Goal: Task Accomplishment & Management: Use online tool/utility

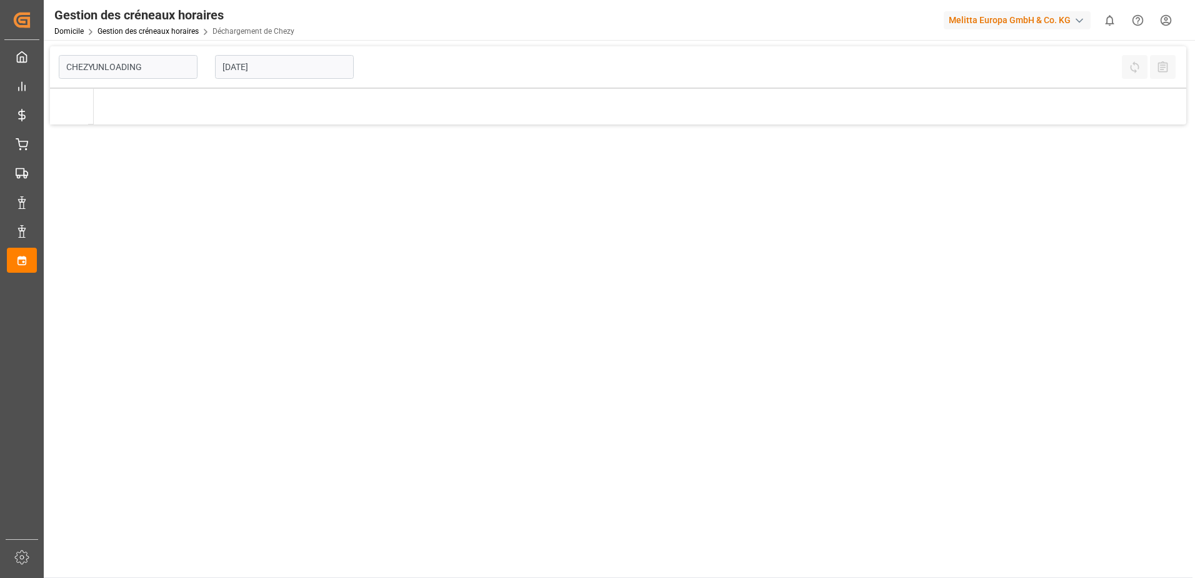
type input "Chezy Unloading"
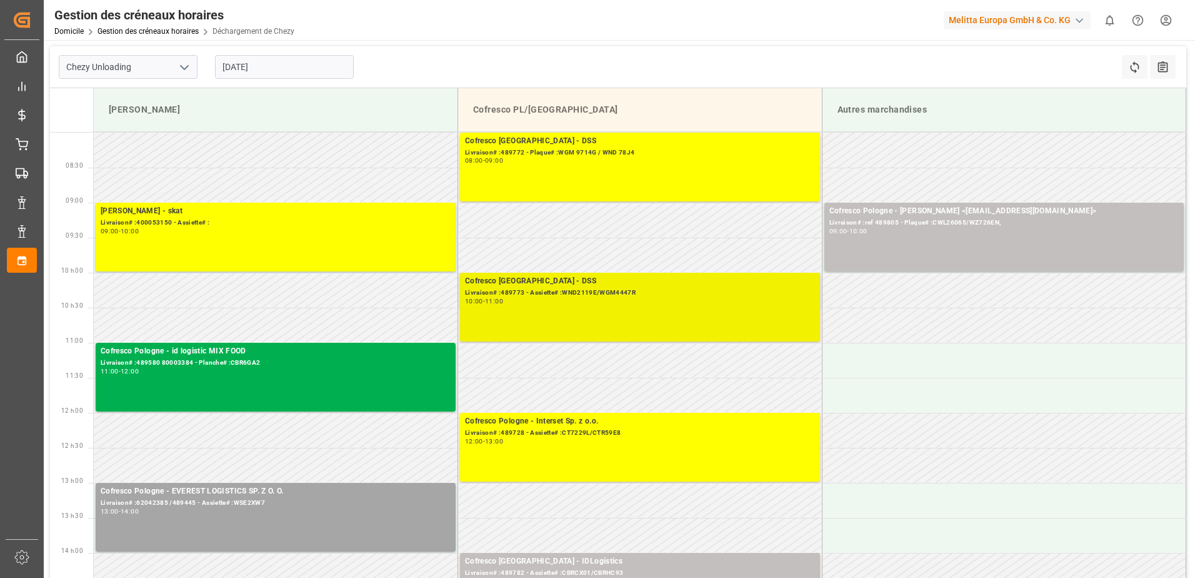
click at [576, 311] on div "Cofresco Pologne - DSS Livraison# :489773 - Assiette# :WND2119E/WGM4447R 10:00 …" at bounding box center [640, 307] width 350 height 64
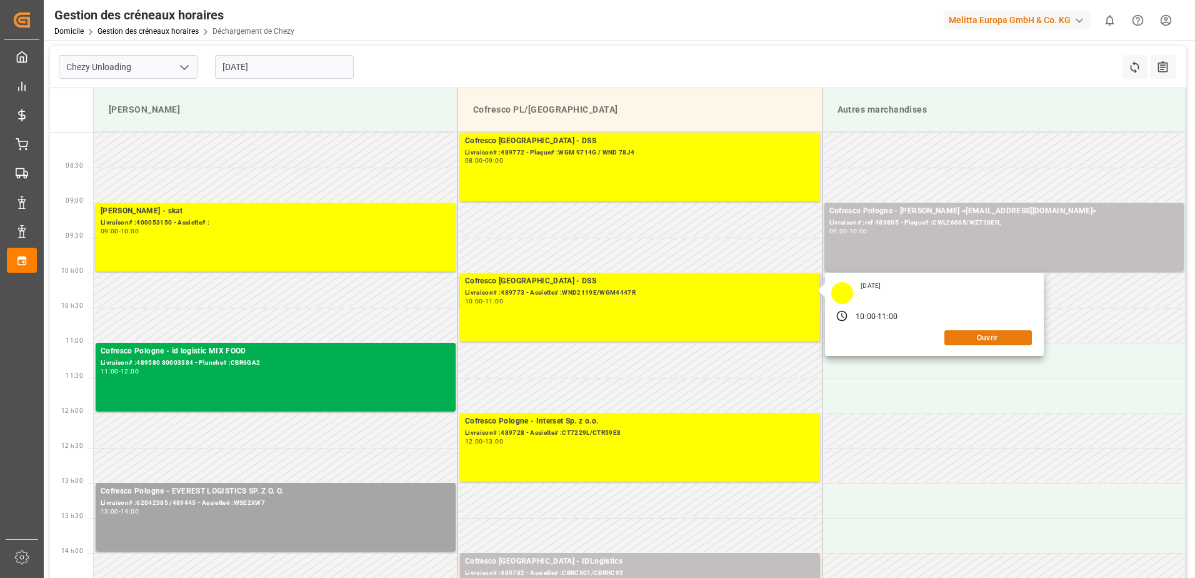
click at [992, 343] on button "Ouvrir" at bounding box center [989, 337] width 88 height 15
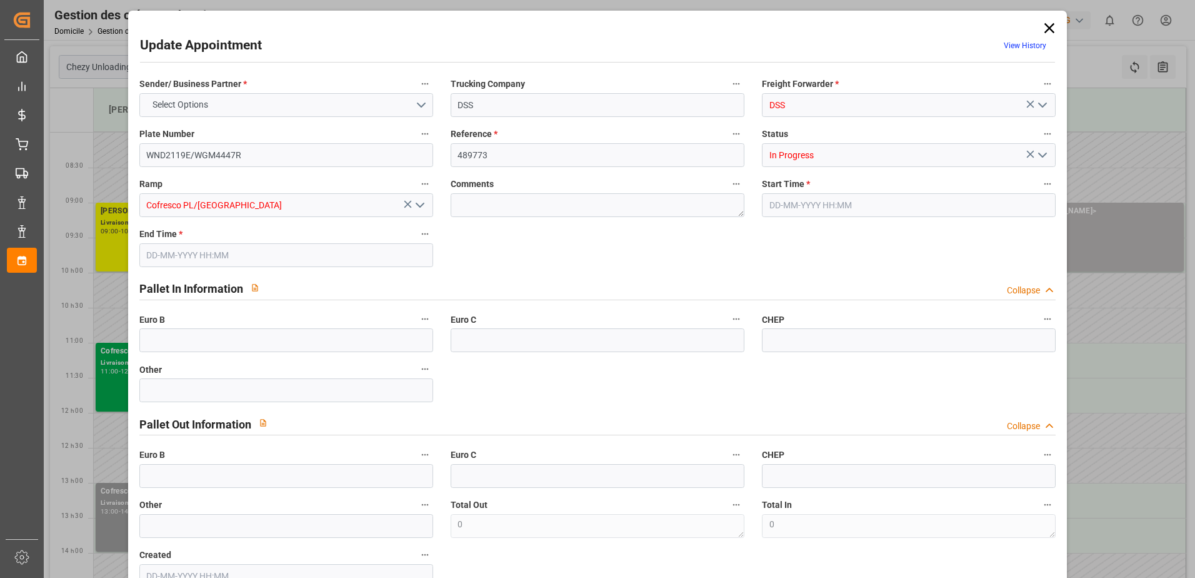
type input "[DATE] 10:00"
type input "[DATE] 11:00"
type input "[DATE] 08:11"
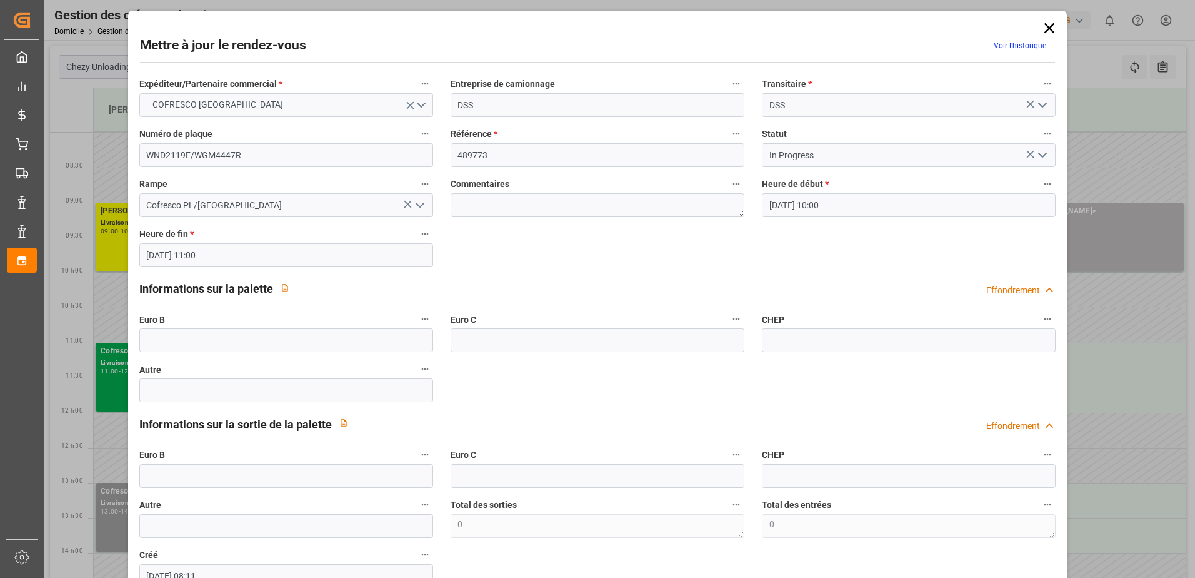
click at [1040, 160] on icon "Ouvrir le menu" at bounding box center [1042, 155] width 15 height 15
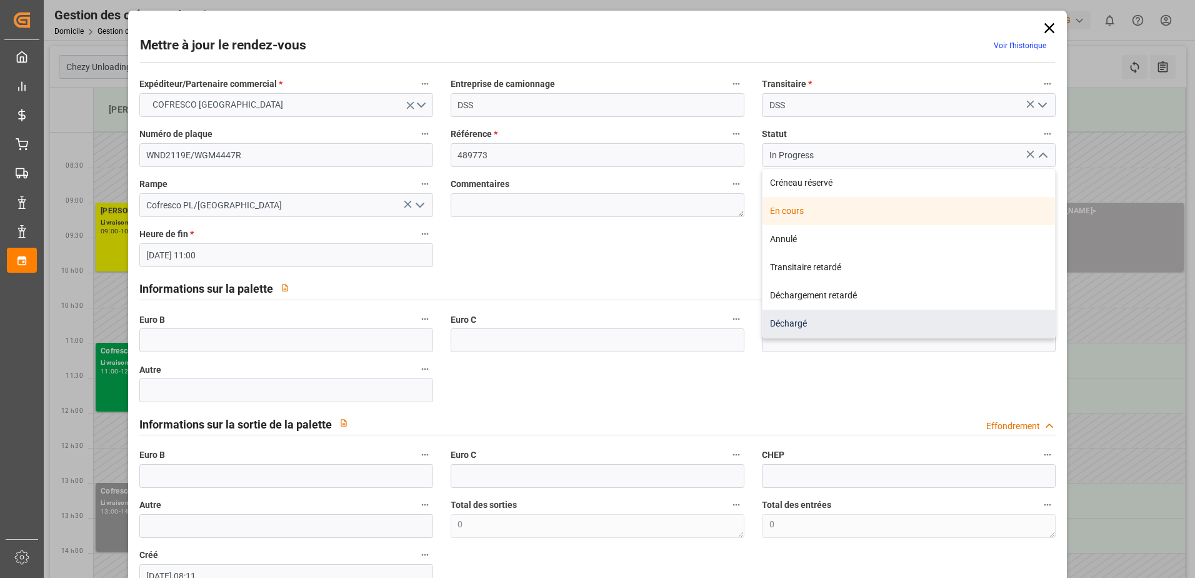
click at [786, 326] on div "Déchargé" at bounding box center [909, 323] width 293 height 28
type input "Unloaded"
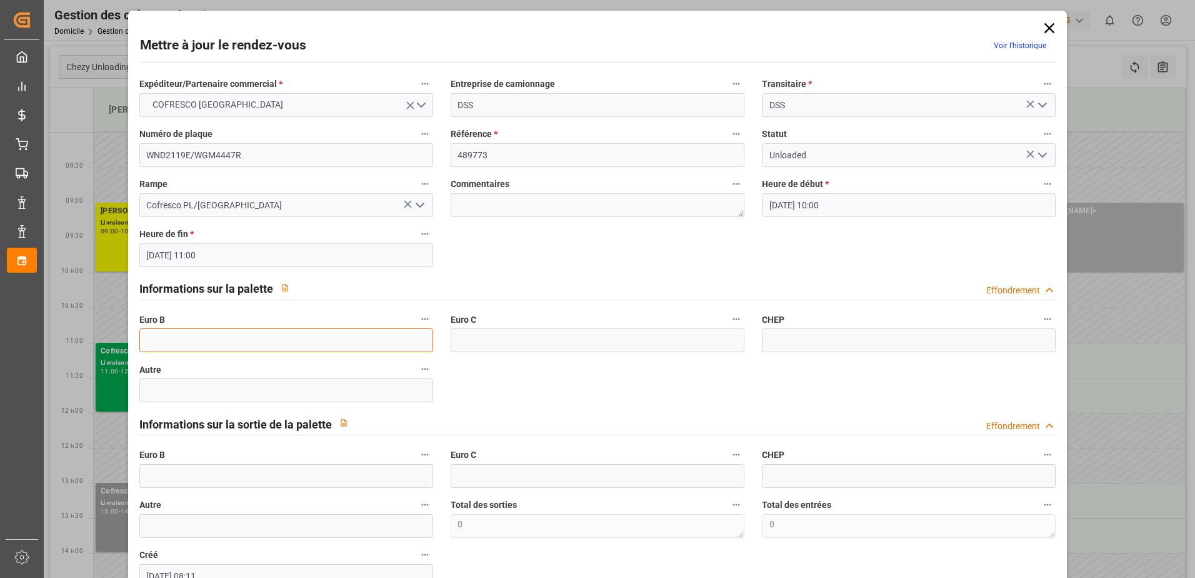
click at [184, 347] on input "text" at bounding box center [286, 340] width 294 height 24
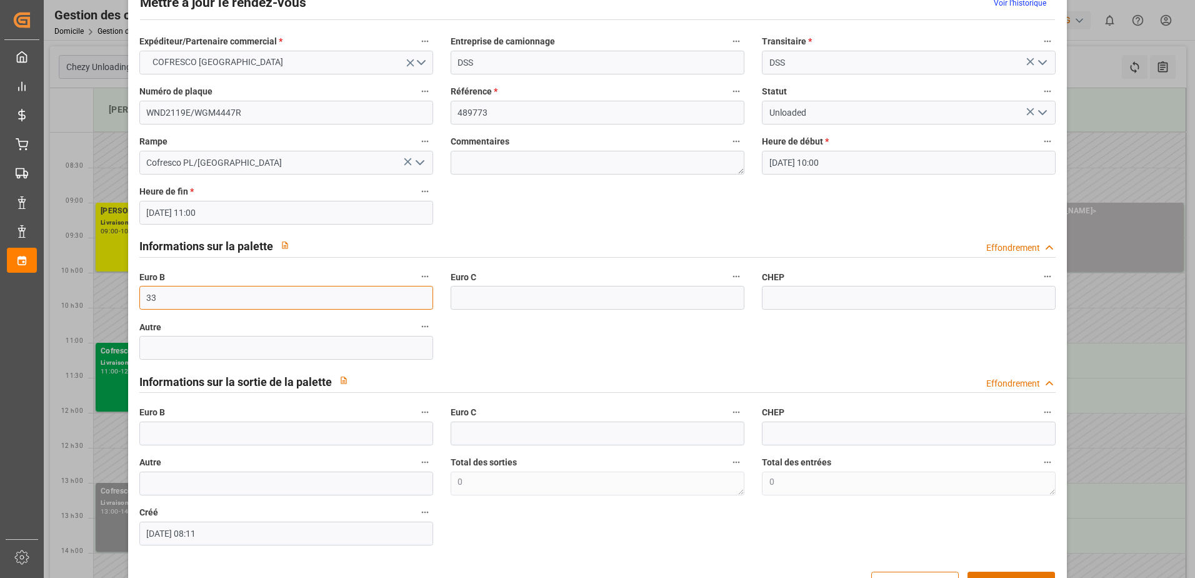
scroll to position [83, 0]
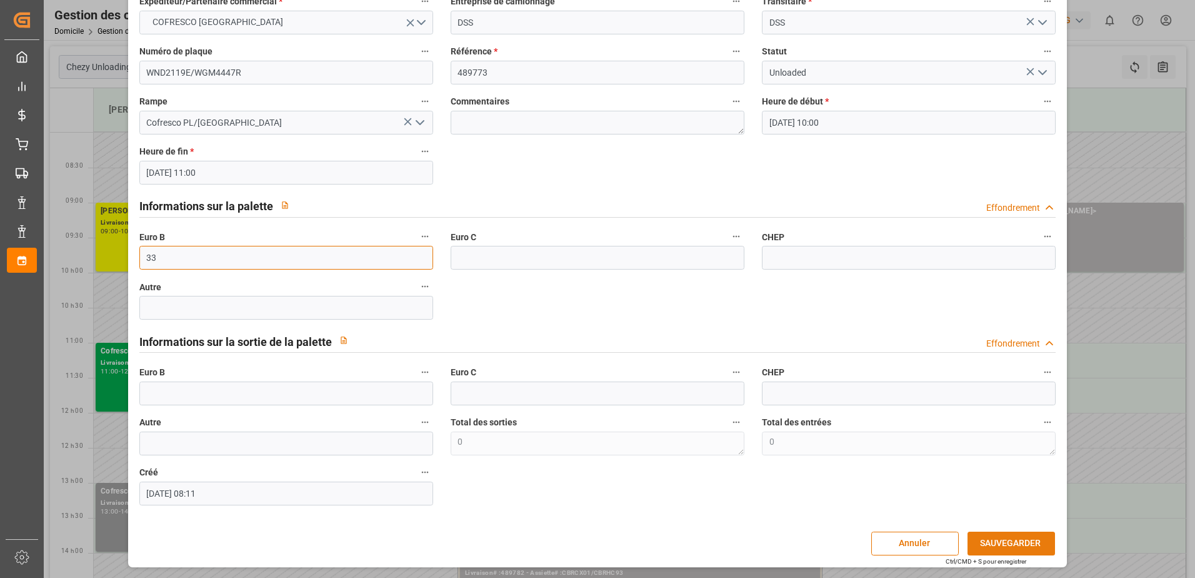
type input "33"
click at [1017, 538] on button "SAUVEGARDER" at bounding box center [1012, 543] width 88 height 24
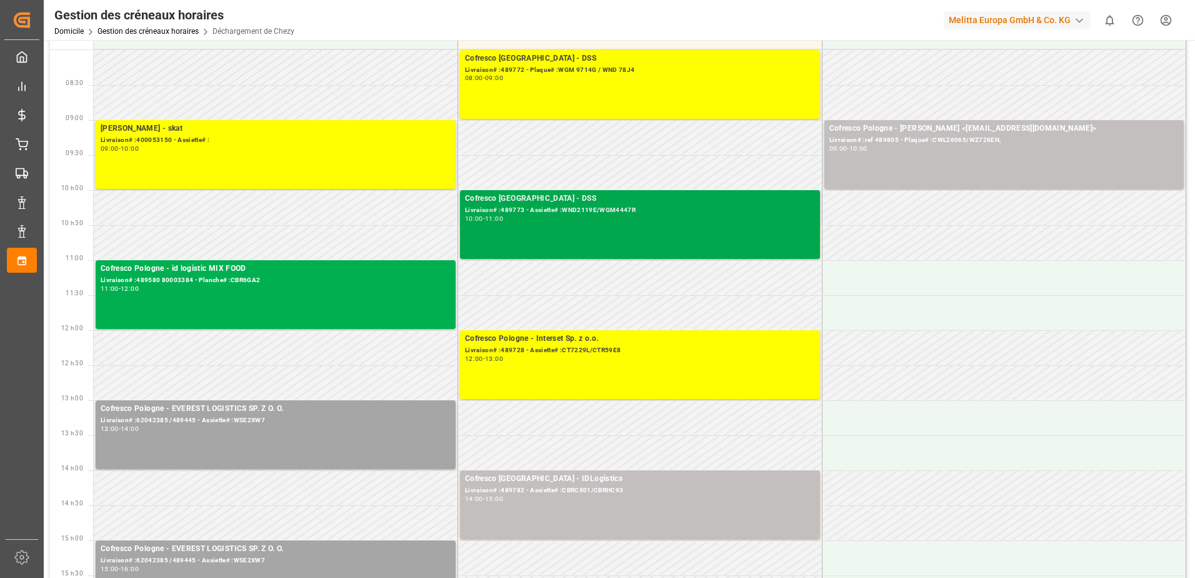
scroll to position [63, 0]
